Goal: Task Accomplishment & Management: Complete application form

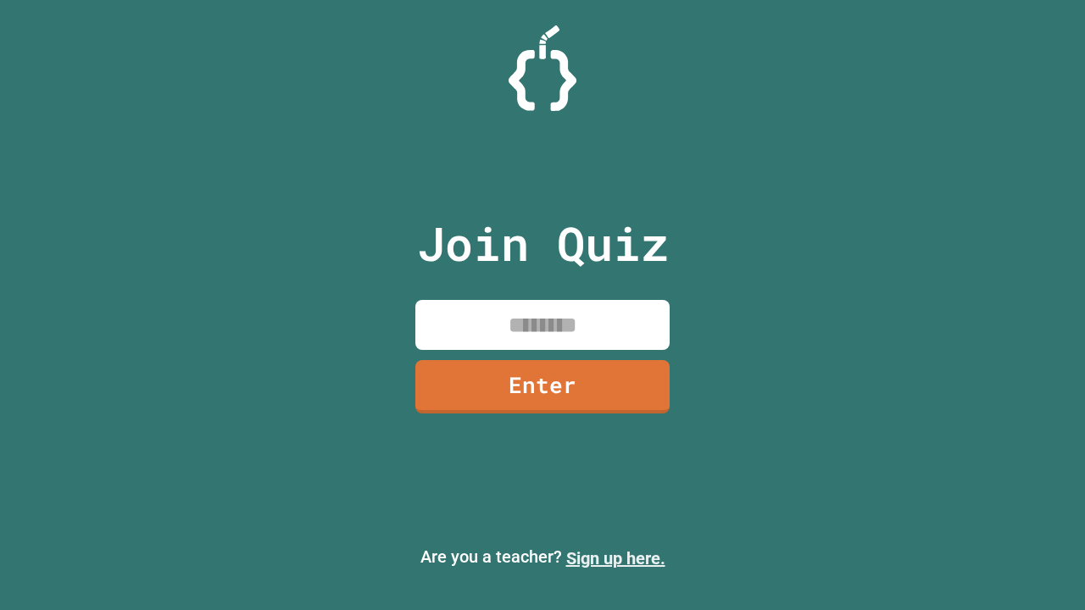
click at [616, 559] on link "Sign up here." at bounding box center [615, 559] width 99 height 20
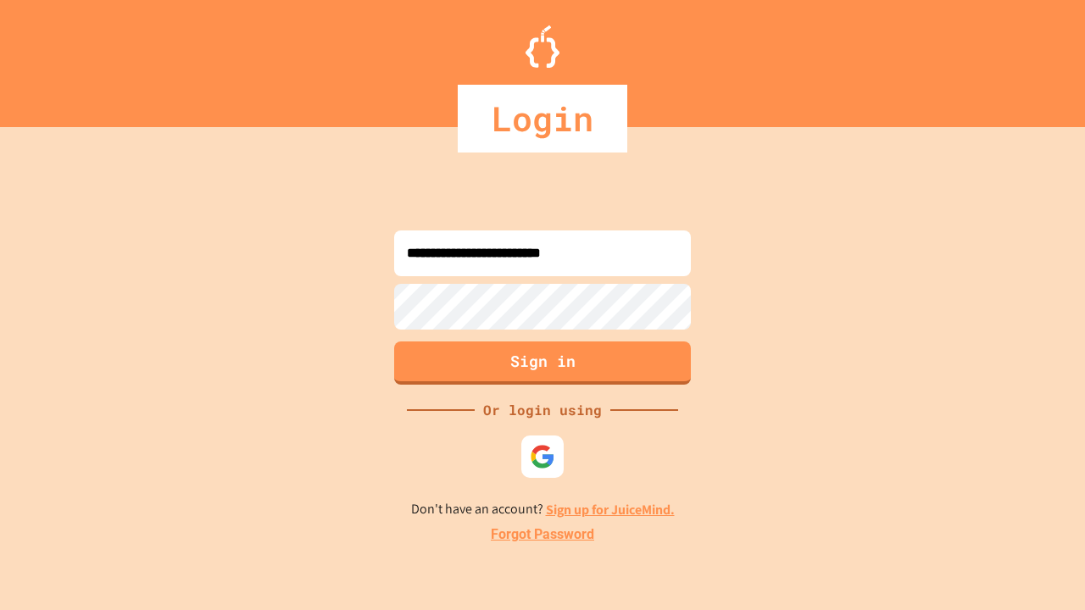
type input "**********"
